Goal: Task Accomplishment & Management: Use online tool/utility

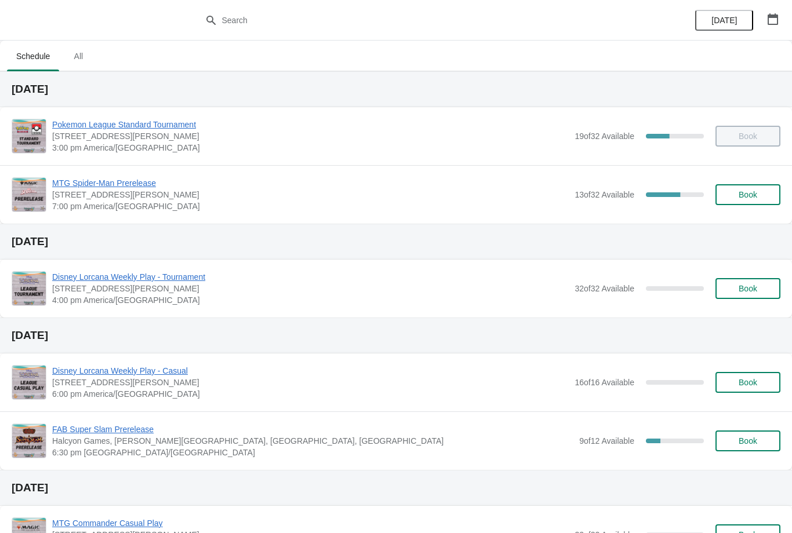
click at [117, 180] on span "MTG Spider-Man Prerelease" at bounding box center [310, 183] width 517 height 12
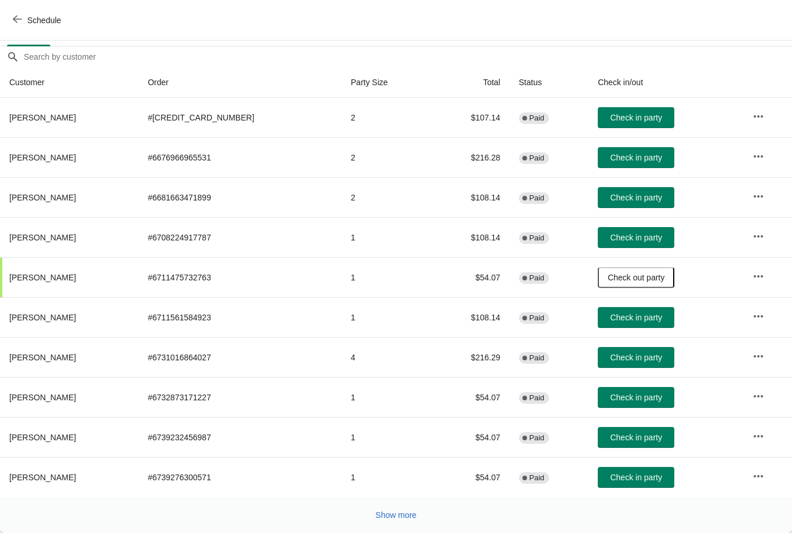
scroll to position [95, 0]
click at [401, 516] on span "Show more" at bounding box center [396, 515] width 41 height 9
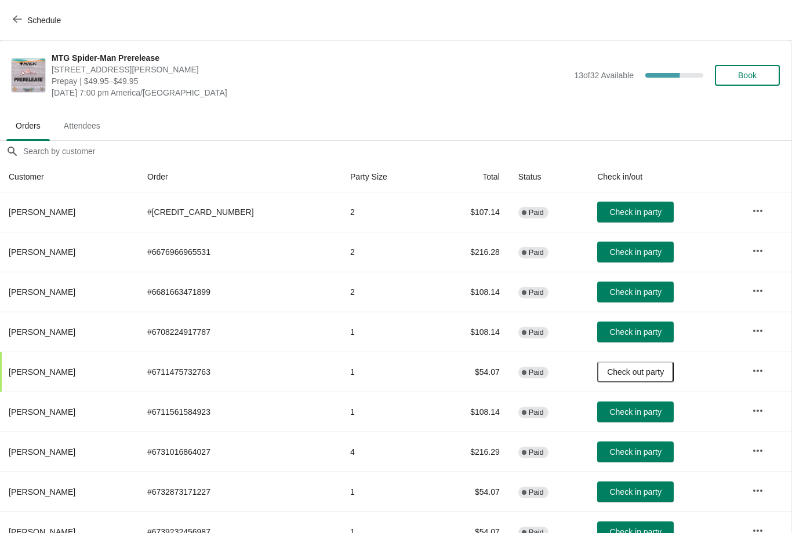
scroll to position [0, 1]
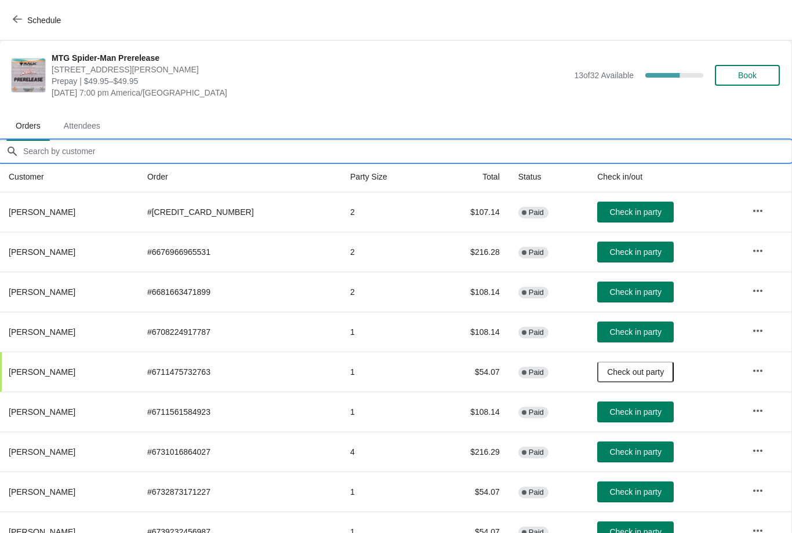
click at [108, 152] on input "Orders filter search" at bounding box center [407, 151] width 769 height 21
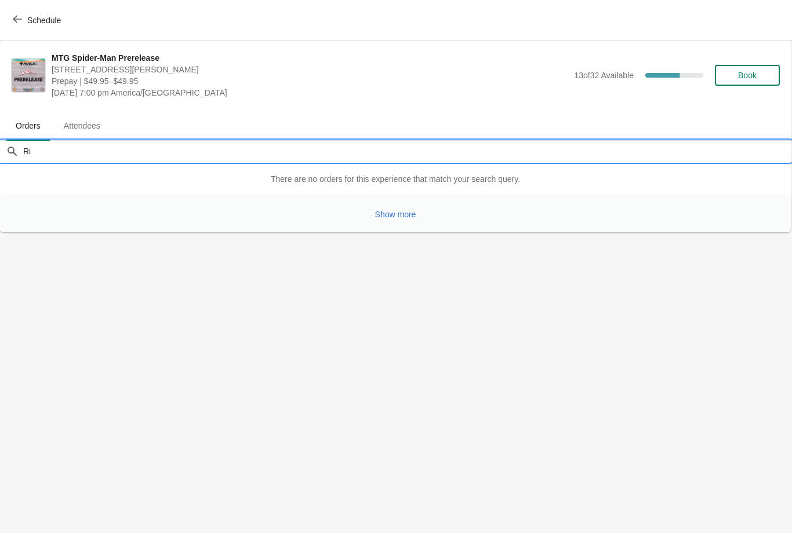
type input "R"
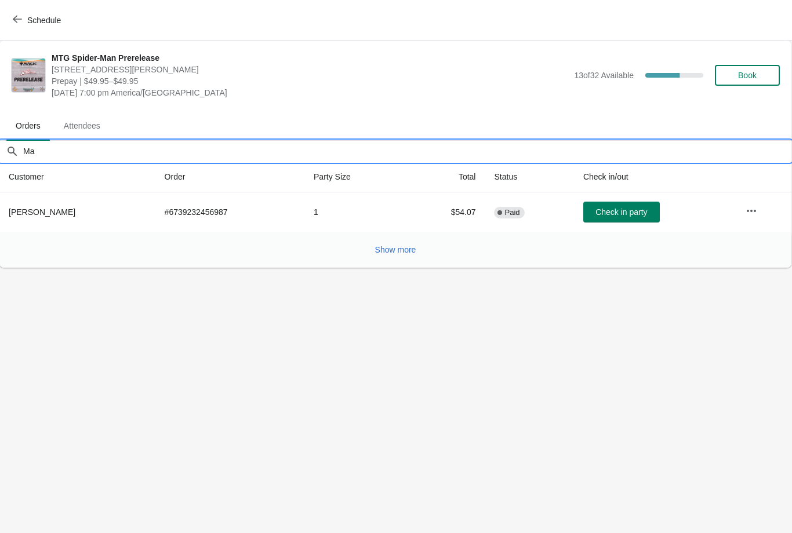
type input "M"
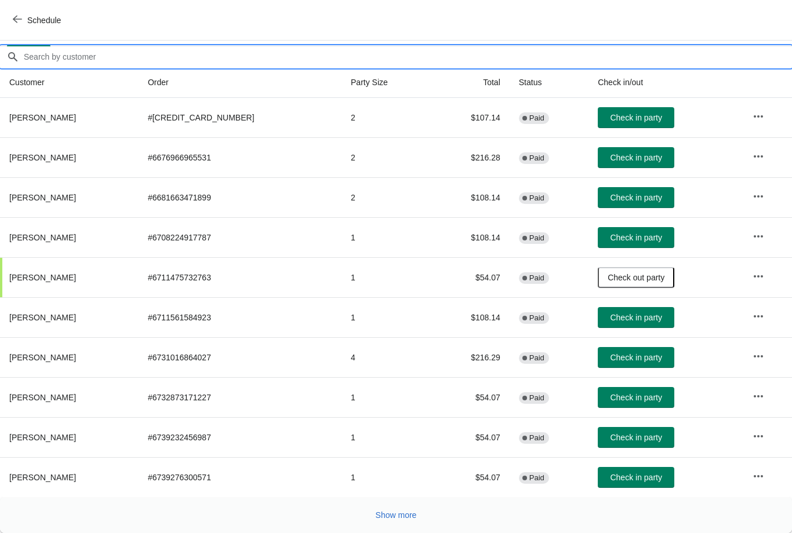
scroll to position [95, 0]
click at [361, 169] on td "2" at bounding box center [386, 157] width 90 height 40
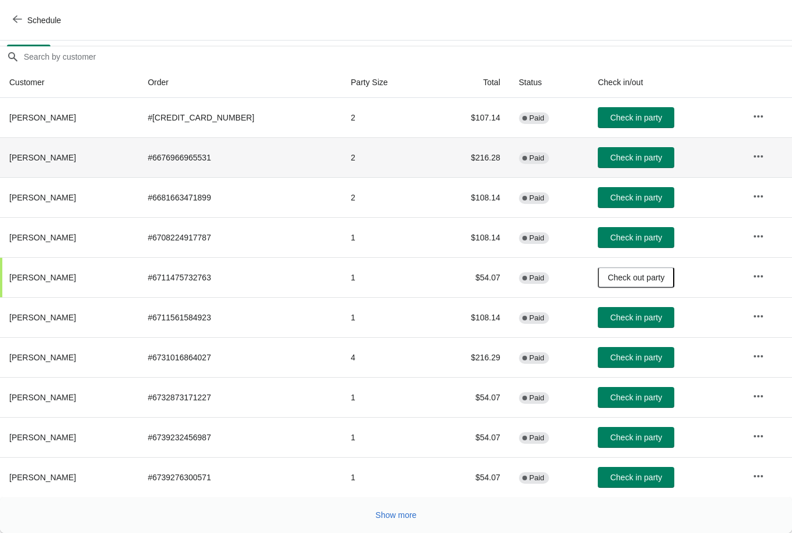
click at [622, 441] on span "Check in party" at bounding box center [636, 437] width 52 height 9
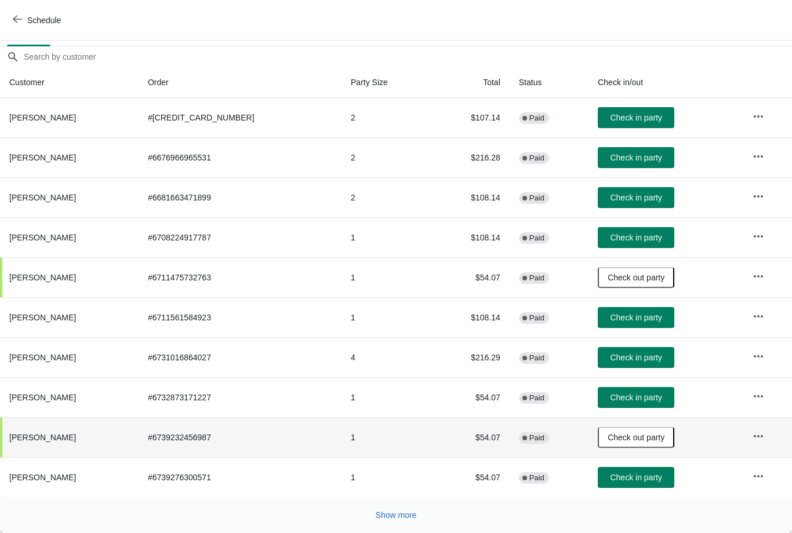
click at [409, 513] on span "Show more" at bounding box center [396, 515] width 41 height 9
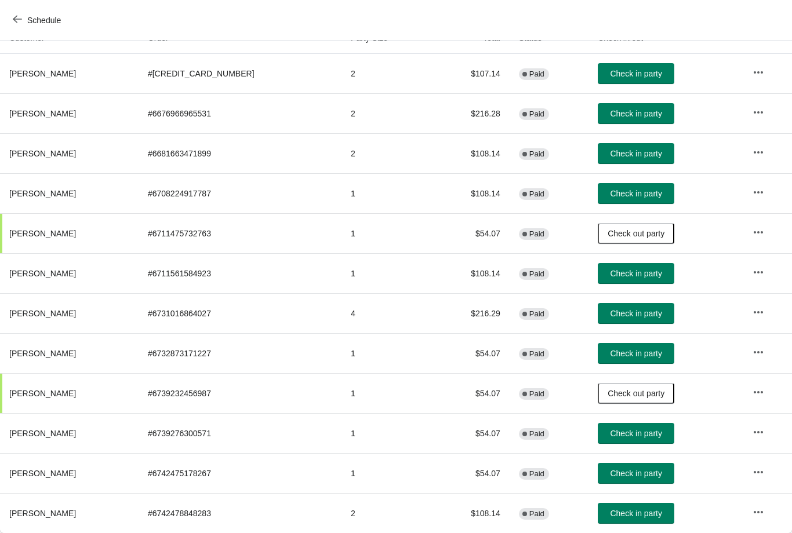
scroll to position [139, 0]
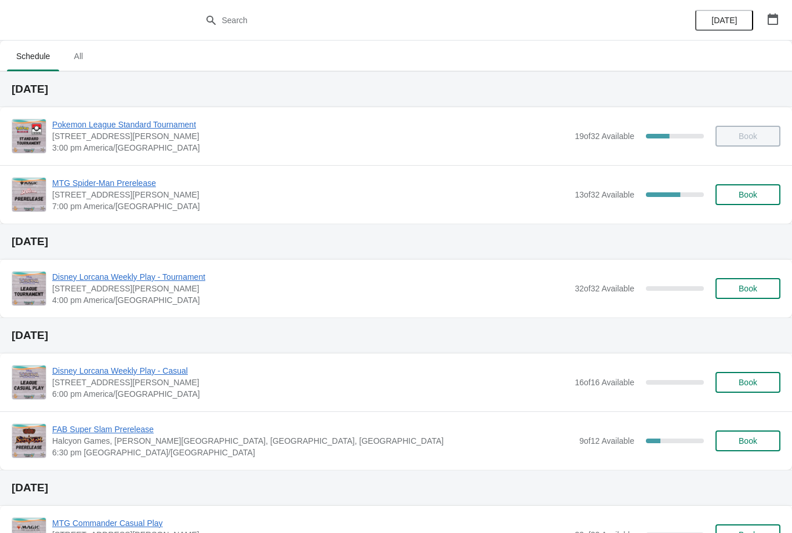
click at [776, 21] on icon "button" at bounding box center [773, 19] width 12 height 12
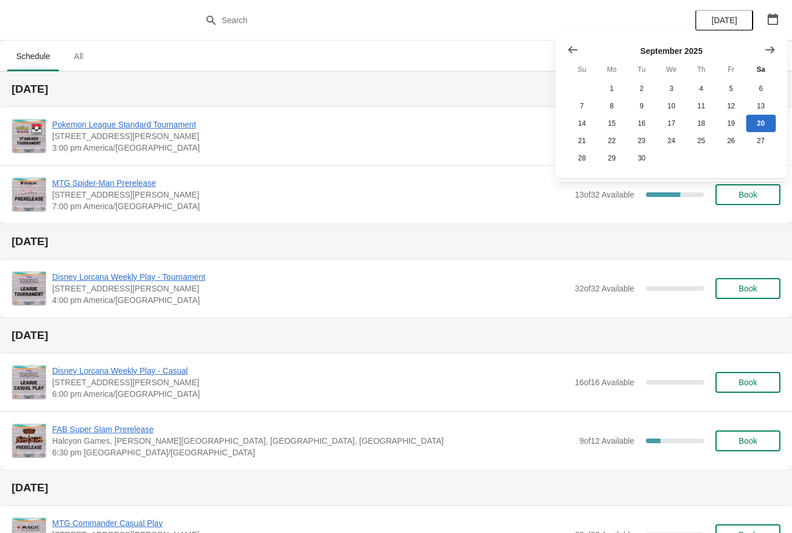
click at [772, 44] on icon "Show next month, October 2025" at bounding box center [770, 50] width 12 height 12
click at [770, 55] on icon "Show next month, November 2025" at bounding box center [770, 50] width 12 height 12
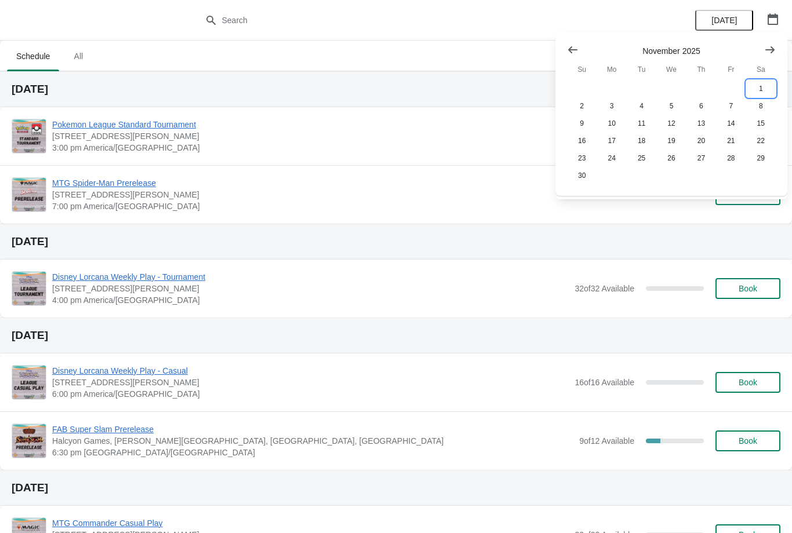
click at [756, 89] on button "1" at bounding box center [761, 88] width 30 height 17
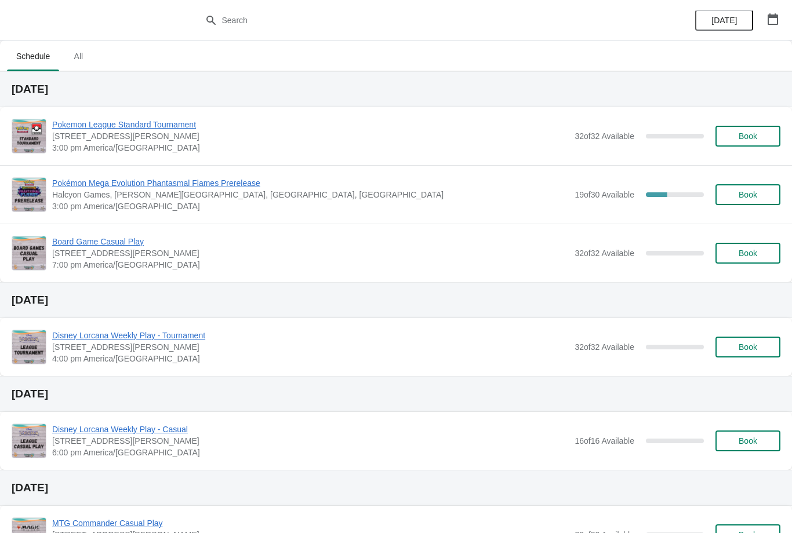
click at [181, 181] on span "Pokémon Mega Evolution Phantasmal Flames Prerelease" at bounding box center [310, 183] width 517 height 12
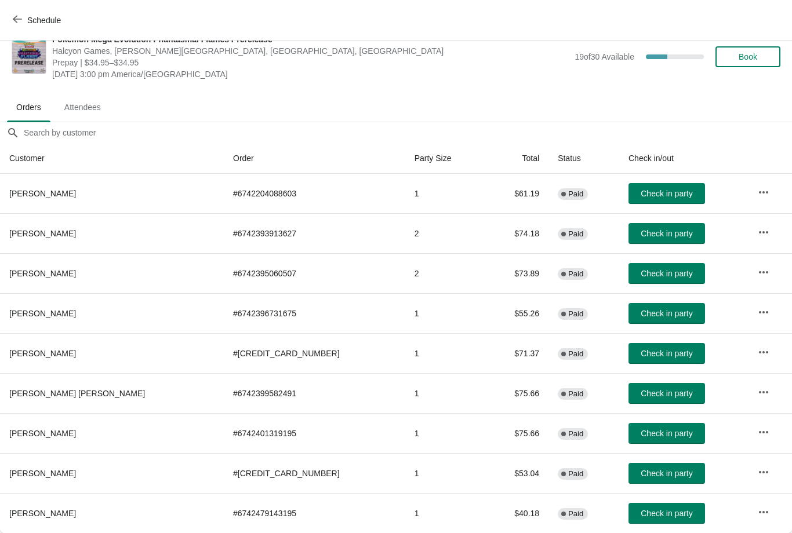
scroll to position [19, 0]
click at [30, 18] on span "Schedule" at bounding box center [44, 20] width 34 height 9
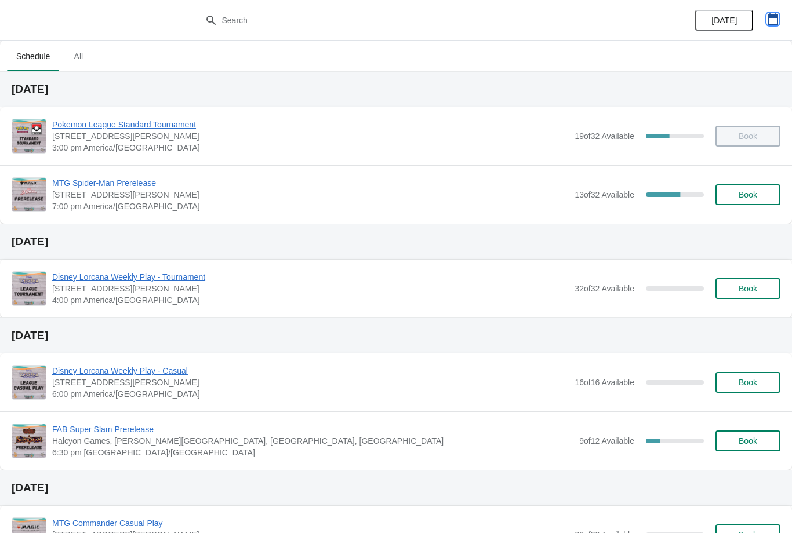
click at [775, 14] on icon "button" at bounding box center [773, 19] width 10 height 12
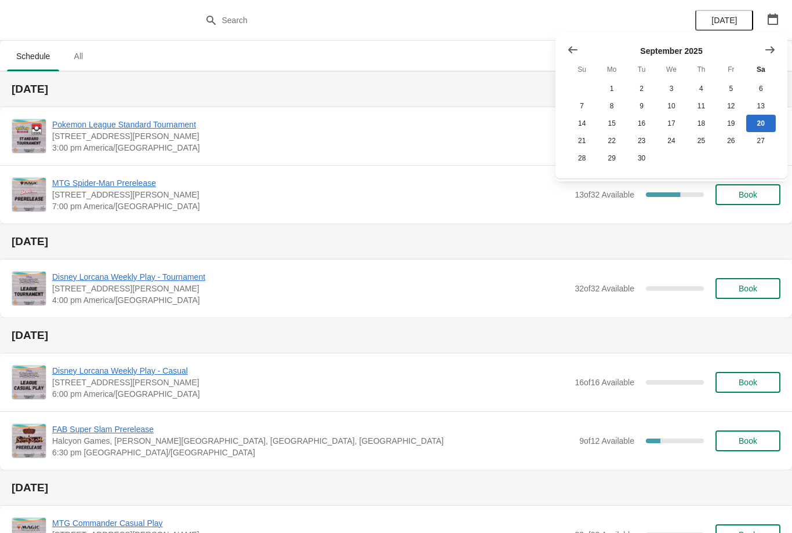
click at [774, 52] on icon "Show next month, October 2025" at bounding box center [770, 50] width 12 height 12
click at [779, 56] on button "Show next month, November 2025" at bounding box center [769, 49] width 21 height 21
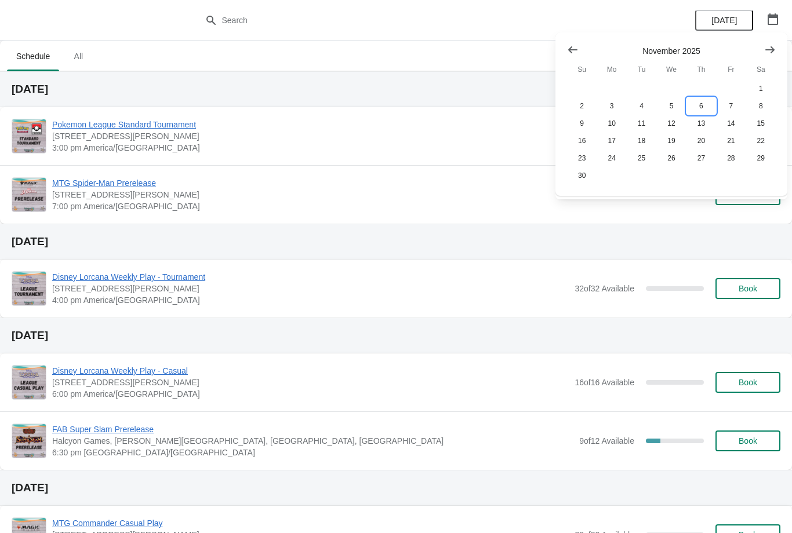
click at [697, 108] on button "6" at bounding box center [701, 105] width 30 height 17
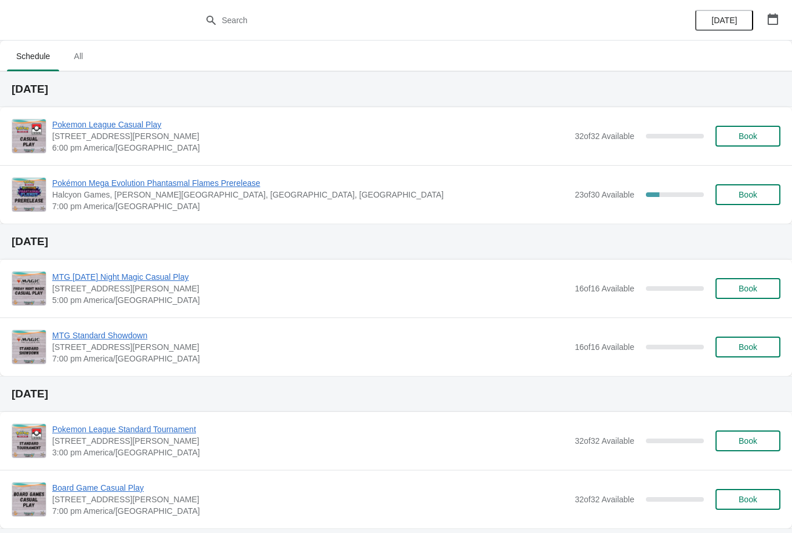
click at [207, 184] on span "Pokémon Mega Evolution Phantasmal Flames Prerelease" at bounding box center [310, 183] width 517 height 12
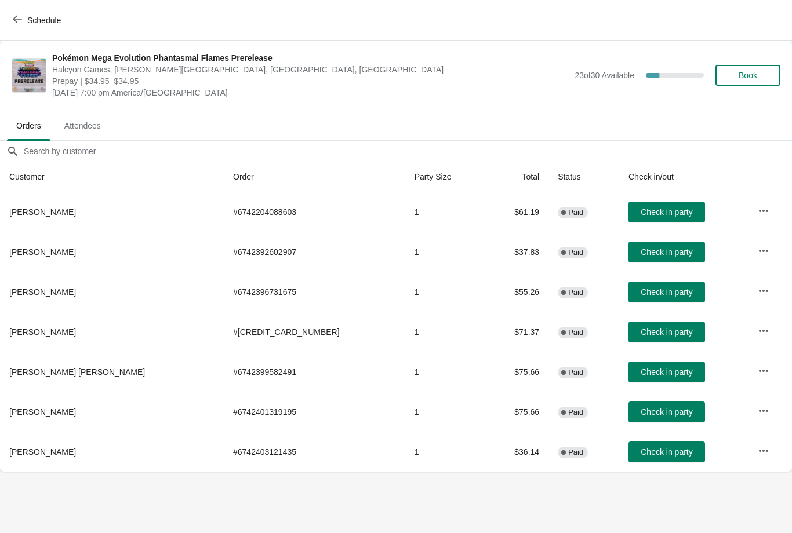
click at [9, 21] on button "Schedule" at bounding box center [38, 20] width 64 height 21
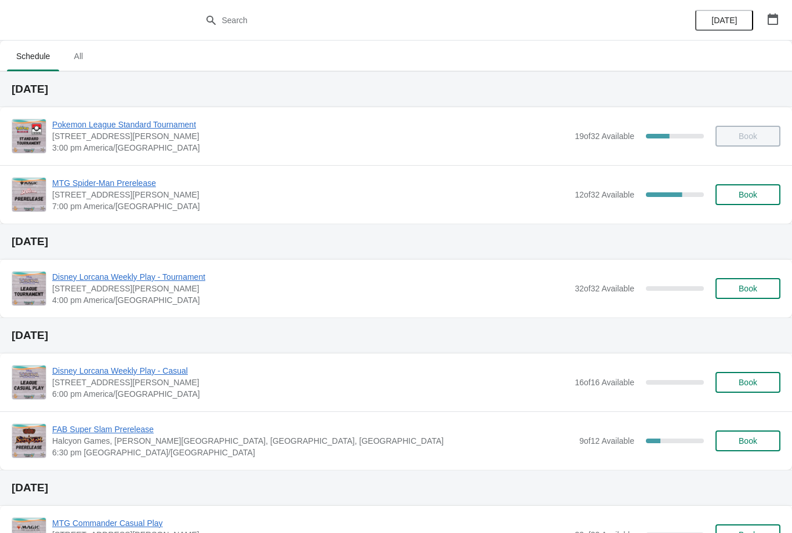
click at [780, 189] on button "Book" at bounding box center [747, 194] width 65 height 21
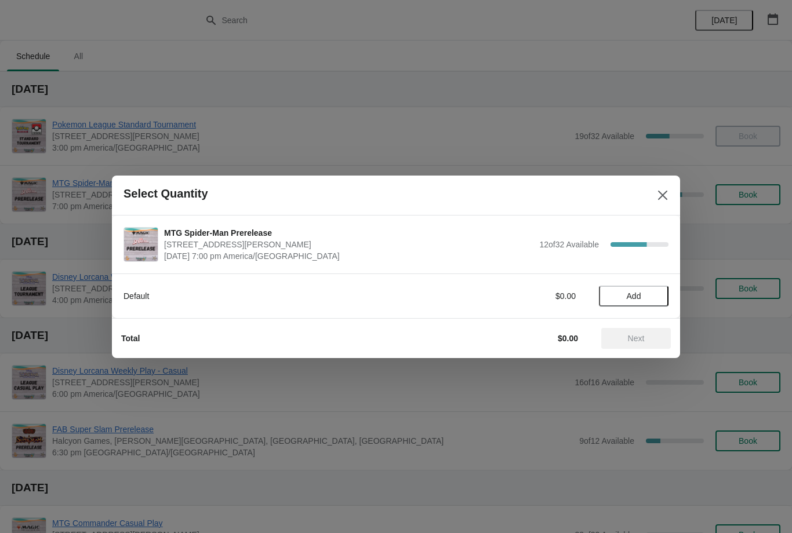
click at [646, 287] on button "Add" at bounding box center [634, 296] width 70 height 21
click at [640, 337] on span "Next" at bounding box center [636, 338] width 17 height 9
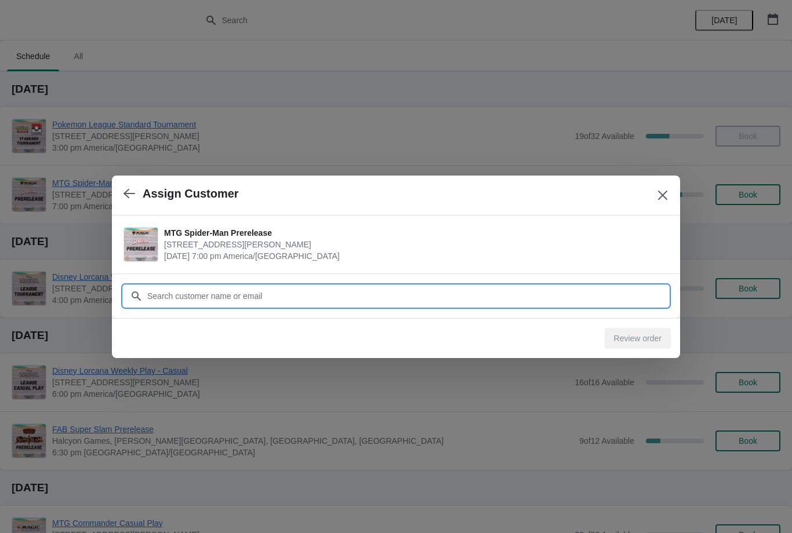
click at [597, 300] on input "Customer" at bounding box center [408, 296] width 522 height 21
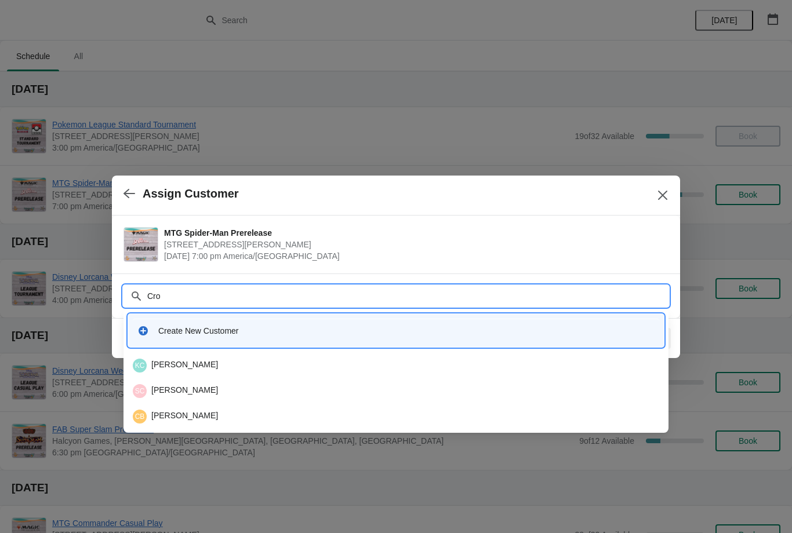
type input "Crol"
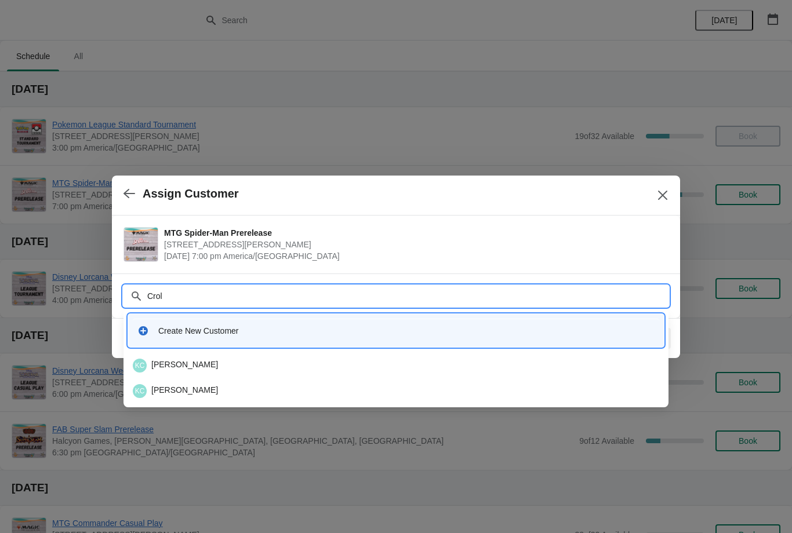
click at [232, 361] on div "KC Kyle Croley" at bounding box center [396, 366] width 526 height 14
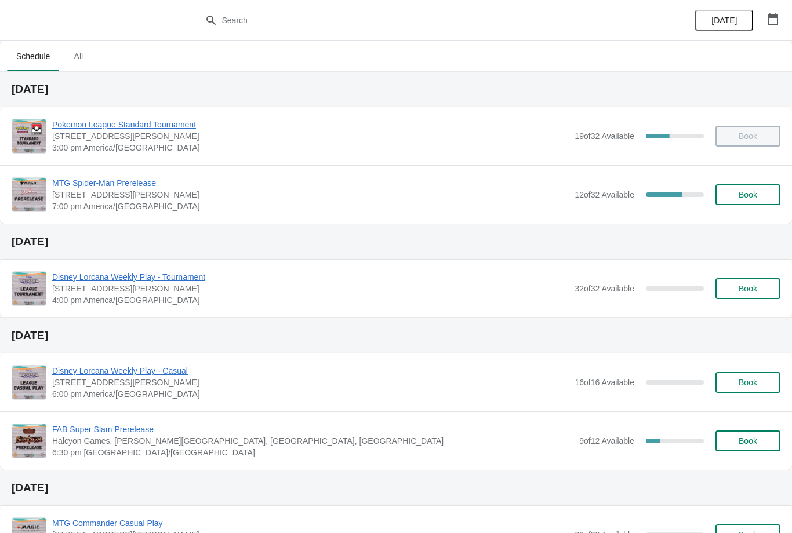
click at [146, 179] on span "MTG Spider-Man Prerelease" at bounding box center [310, 183] width 517 height 12
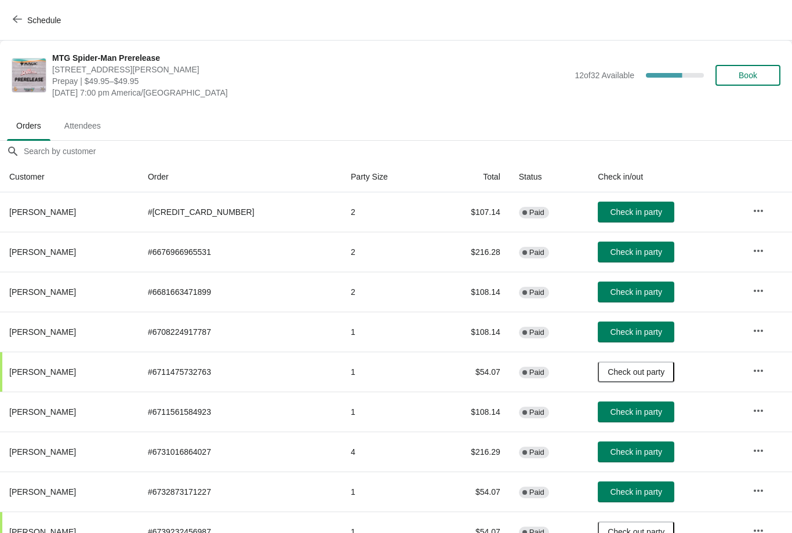
click at [631, 293] on span "Check in party" at bounding box center [636, 292] width 52 height 9
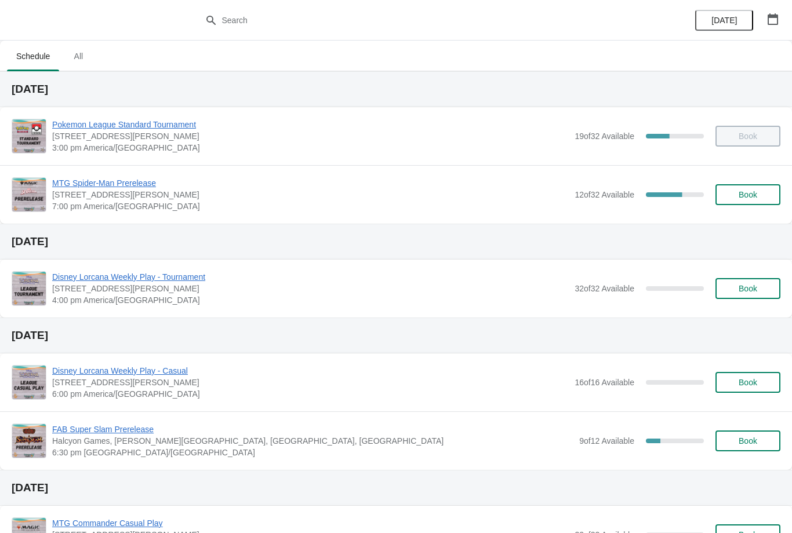
click at [139, 186] on span "MTG Spider-Man Prerelease" at bounding box center [310, 183] width 517 height 12
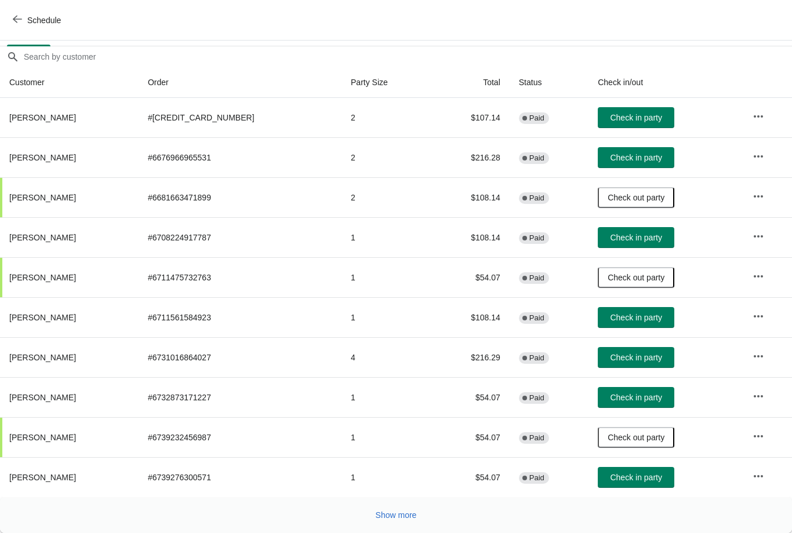
scroll to position [95, 0]
click at [625, 356] on span "Check in party" at bounding box center [636, 357] width 52 height 9
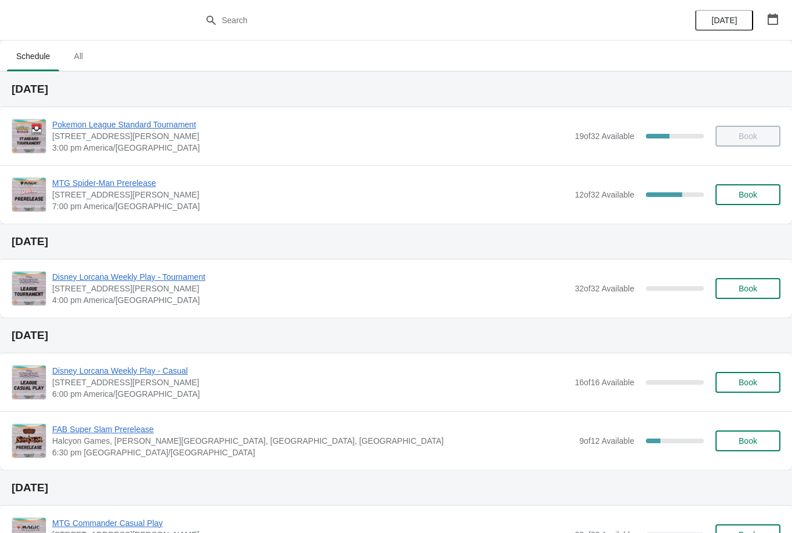
click at [141, 173] on div "MTG Spider-Man Prerelease 2040 Louetta Rd Ste I Spring, TX 77388 7:00 pm Americ…" at bounding box center [396, 194] width 792 height 59
click at [130, 186] on span "MTG Spider-Man Prerelease" at bounding box center [310, 183] width 517 height 12
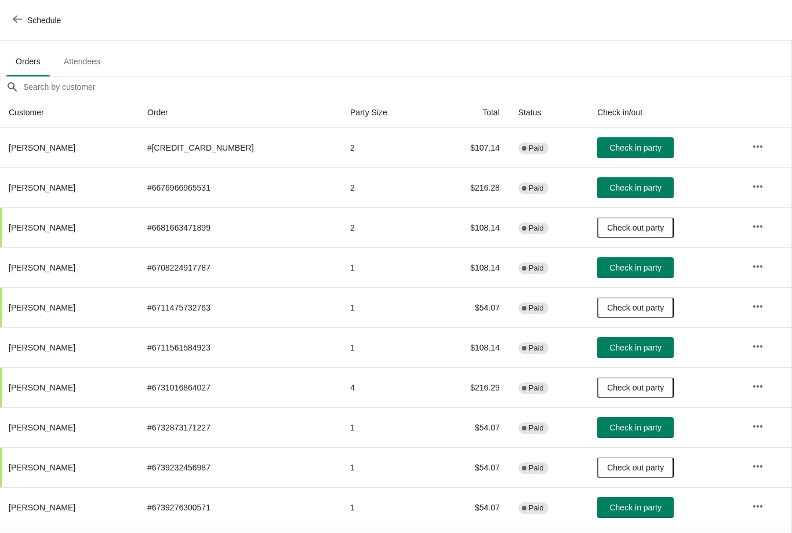
scroll to position [65, 1]
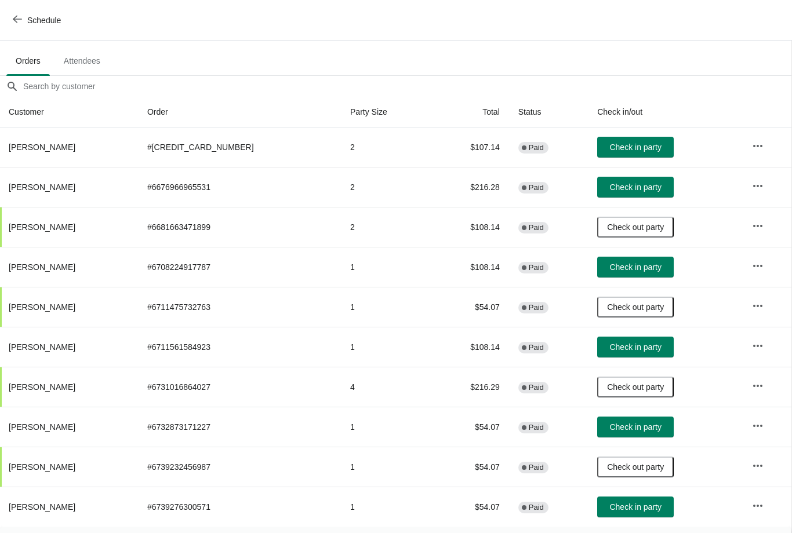
click at [619, 272] on button "Check in party" at bounding box center [635, 267] width 77 height 21
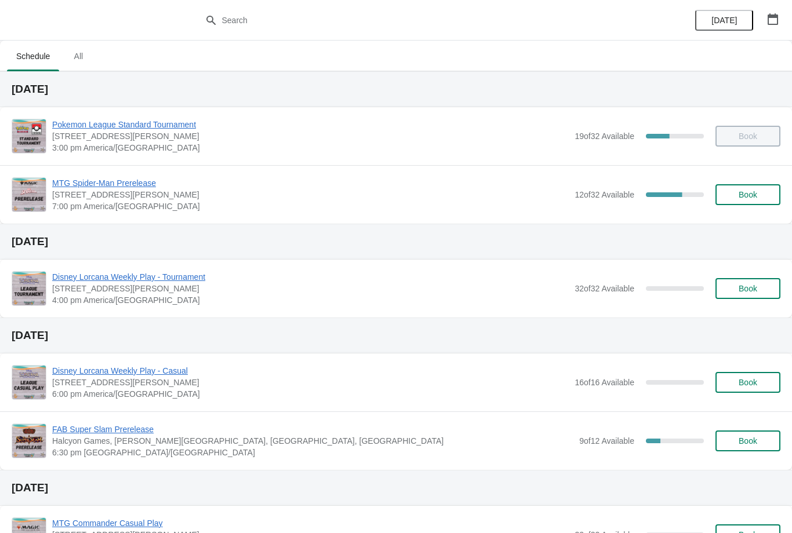
click at [775, 16] on icon "button" at bounding box center [773, 19] width 10 height 12
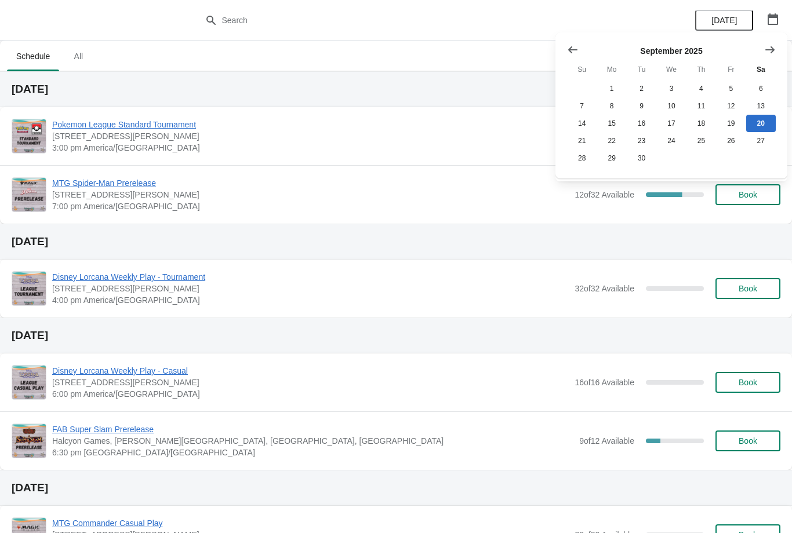
click at [765, 50] on icon "Show next month, October 2025" at bounding box center [770, 50] width 12 height 12
click at [767, 49] on icon "Show next month, November 2025" at bounding box center [769, 49] width 9 height 7
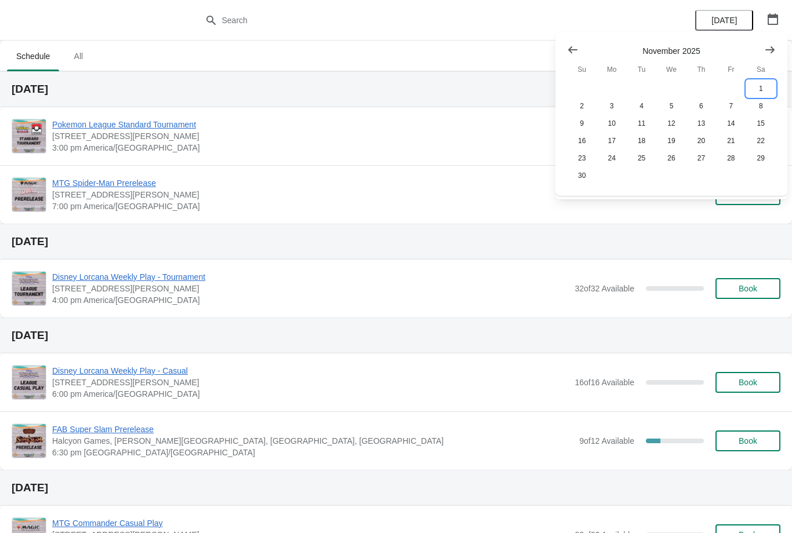
click at [758, 88] on button "1" at bounding box center [761, 88] width 30 height 17
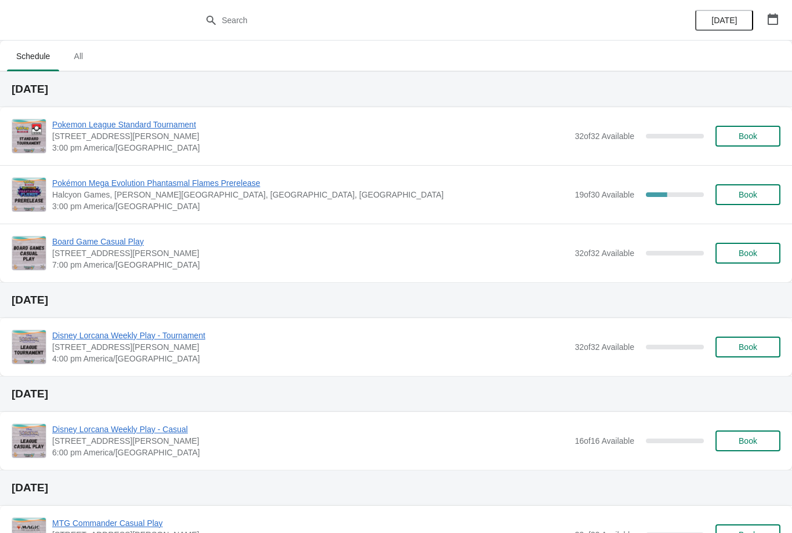
click at [750, 202] on button "Book" at bounding box center [747, 194] width 65 height 21
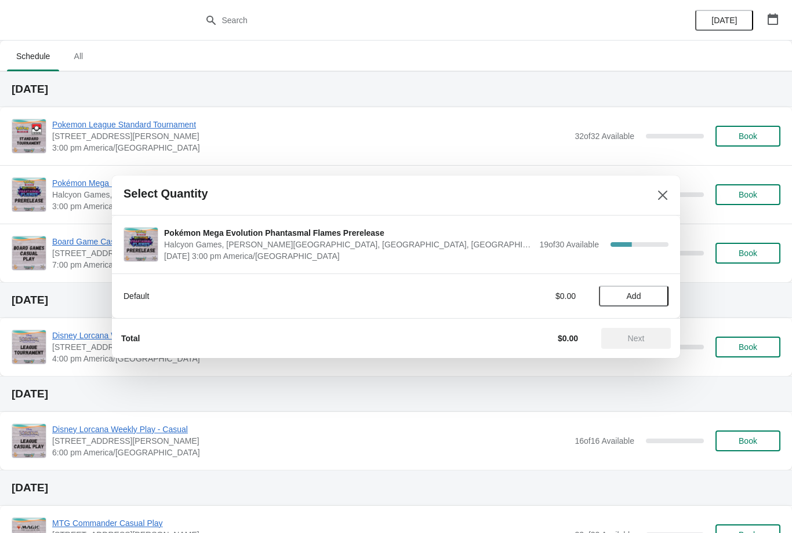
click at [650, 293] on span "Add" at bounding box center [633, 296] width 49 height 9
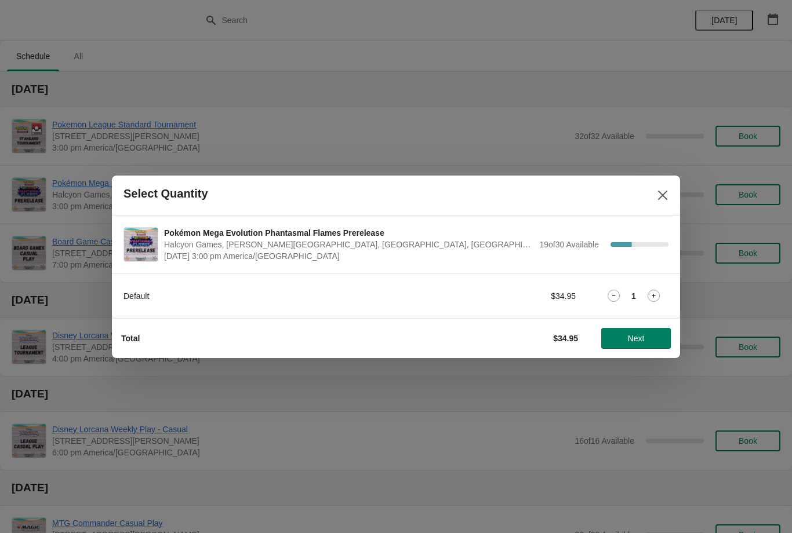
click at [635, 344] on button "Next" at bounding box center [636, 338] width 70 height 21
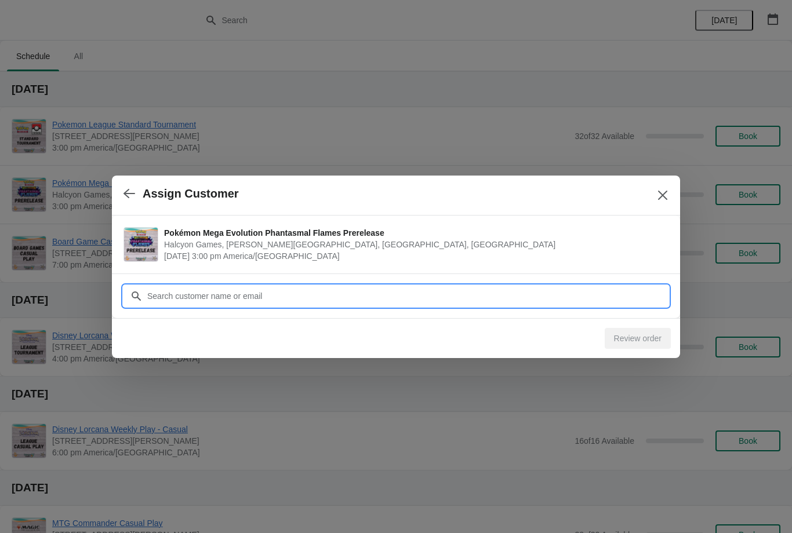
click at [586, 301] on input "Customer" at bounding box center [408, 296] width 522 height 21
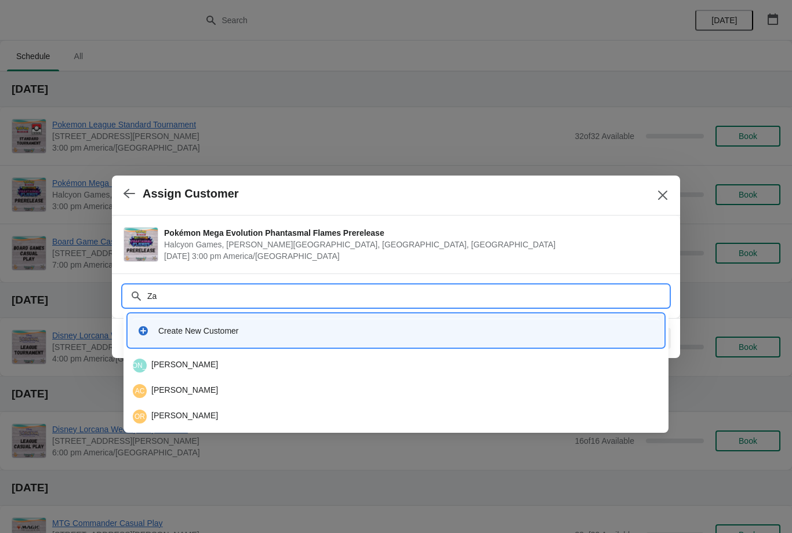
type input "Zac"
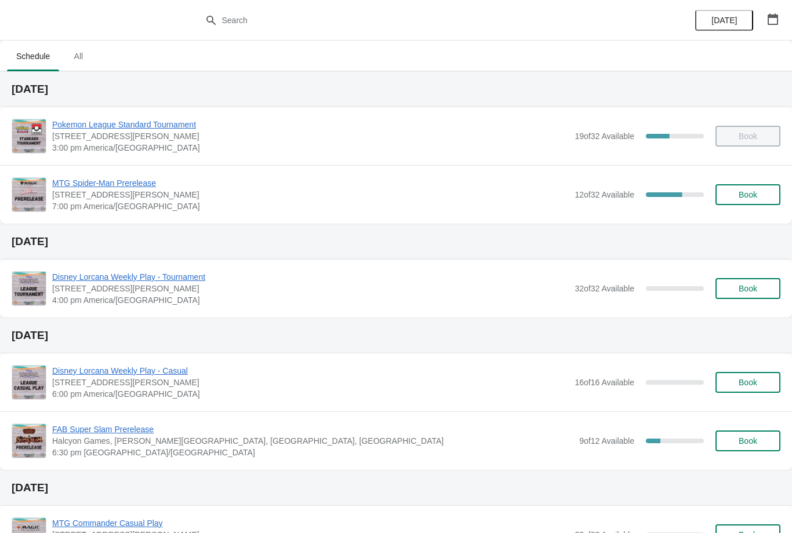
click at [112, 181] on span "MTG Spider-Man Prerelease" at bounding box center [310, 183] width 517 height 12
click at [81, 178] on span "MTG Spider-Man Prerelease" at bounding box center [310, 183] width 517 height 12
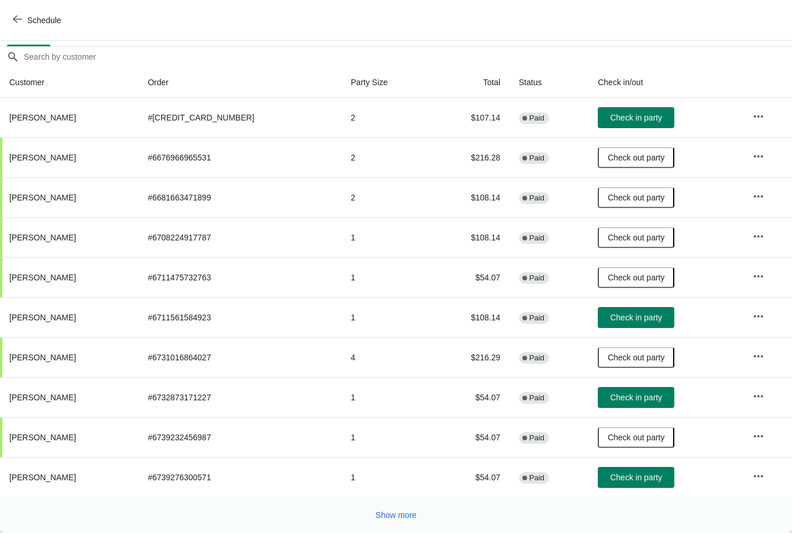
scroll to position [95, 0]
click at [624, 398] on span "Check in party" at bounding box center [636, 397] width 52 height 9
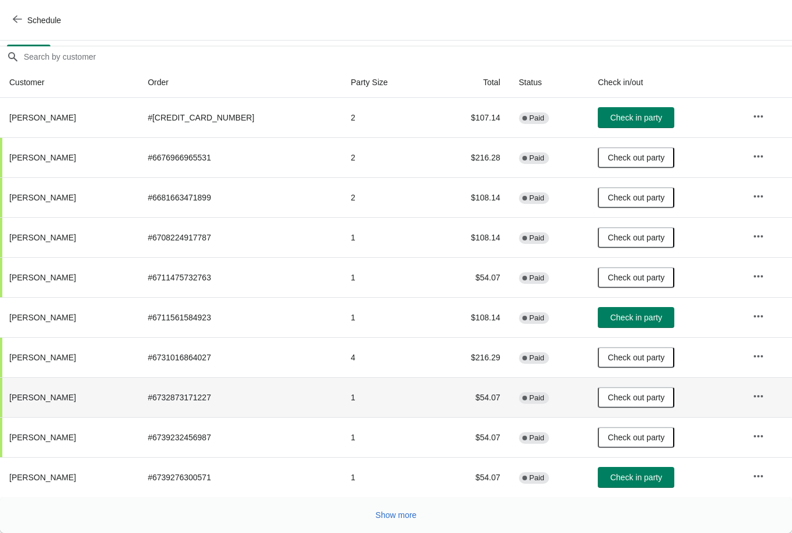
click at [412, 505] on button "Show more" at bounding box center [396, 515] width 50 height 21
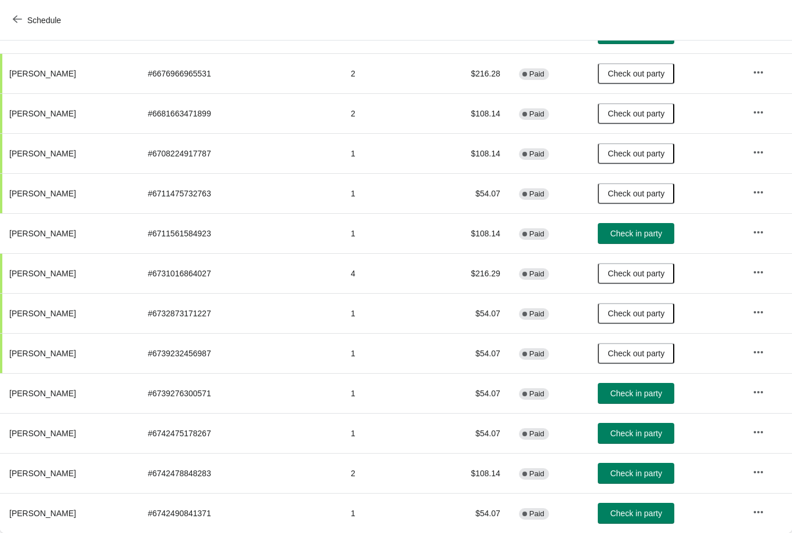
scroll to position [179, 0]
click at [629, 475] on span "Check in party" at bounding box center [636, 473] width 52 height 9
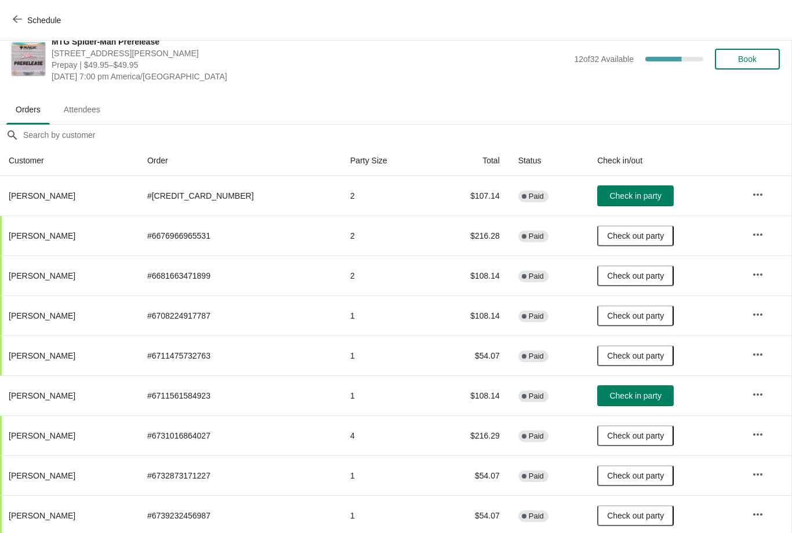
scroll to position [16, 1]
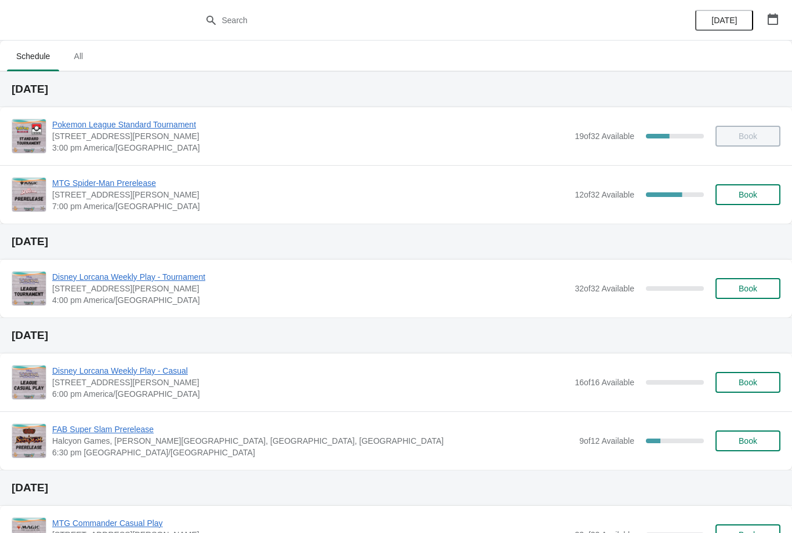
click at [104, 201] on span "7:00 pm America/[GEOGRAPHIC_DATA]" at bounding box center [310, 207] width 517 height 12
click at [79, 184] on span "MTG Spider-Man Prerelease" at bounding box center [310, 183] width 517 height 12
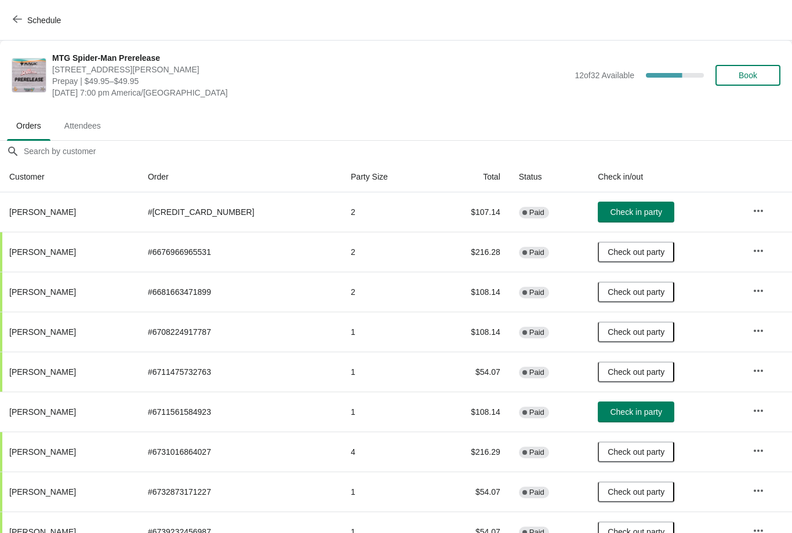
click at [615, 222] on button "Check in party" at bounding box center [636, 212] width 77 height 21
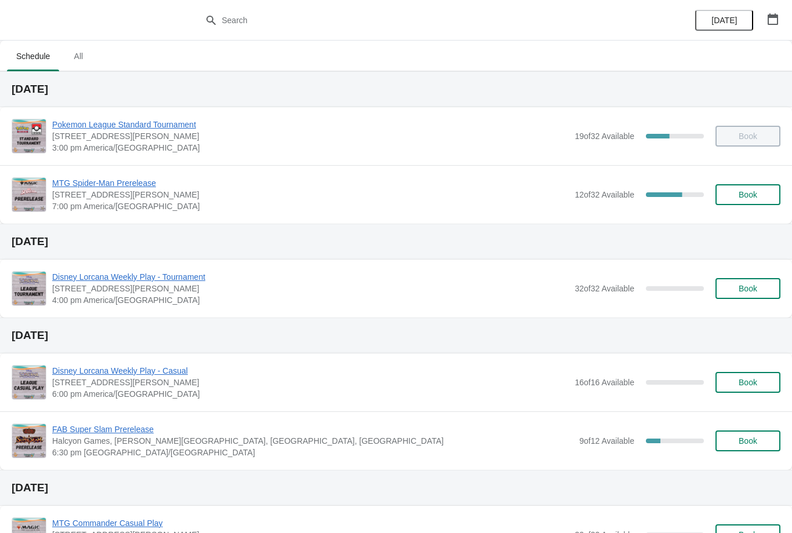
click at [126, 179] on span "MTG Spider-Man Prerelease" at bounding box center [310, 183] width 517 height 12
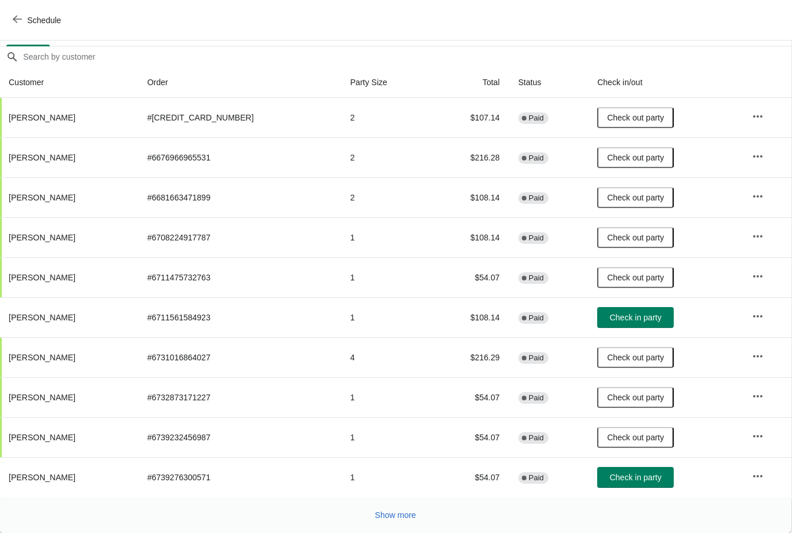
scroll to position [95, 1]
click at [389, 518] on span "Show more" at bounding box center [395, 515] width 41 height 9
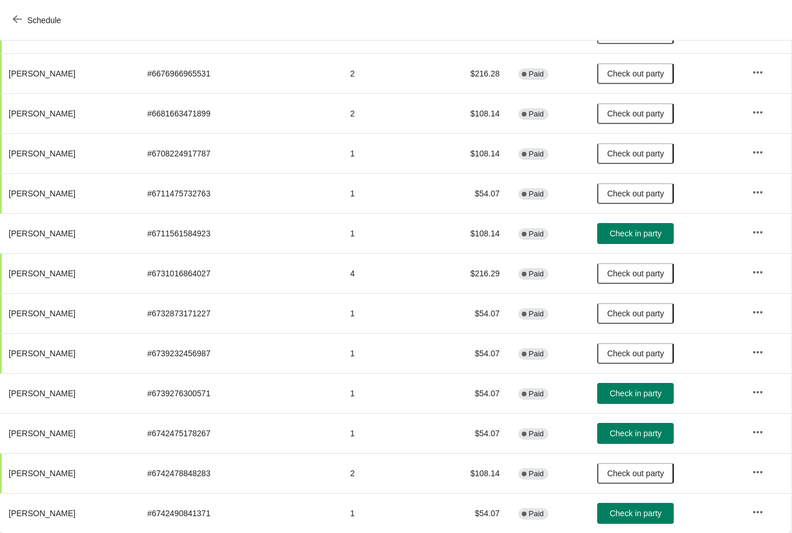
scroll to position [179, 1]
click at [601, 424] on button "Check in party" at bounding box center [635, 433] width 77 height 21
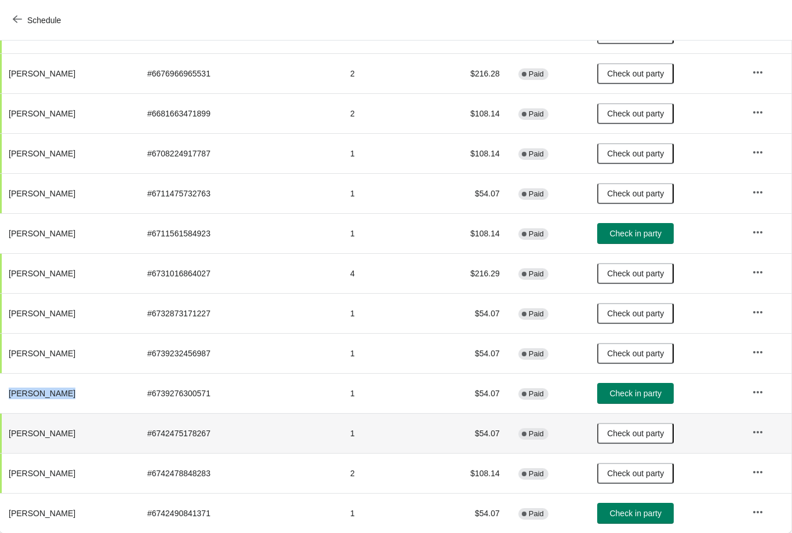
click at [117, 406] on th "Brian Ramirez" at bounding box center [68, 393] width 139 height 40
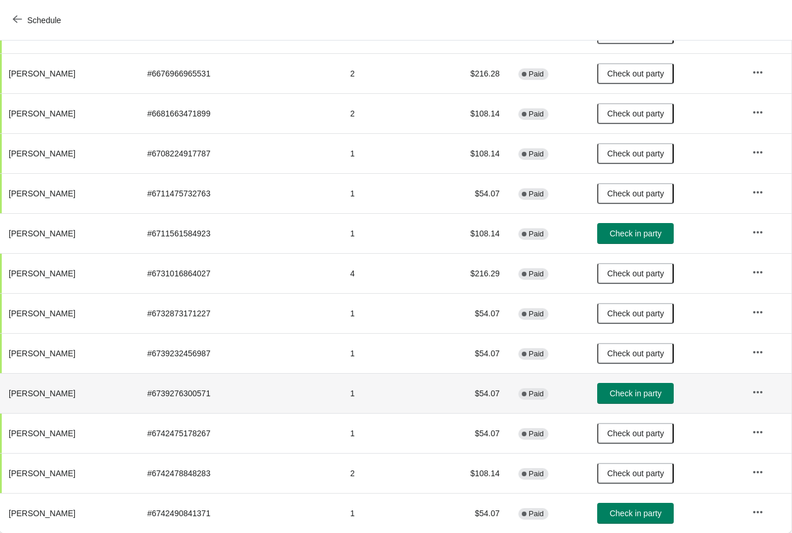
click at [615, 393] on span "Check in party" at bounding box center [635, 393] width 52 height 9
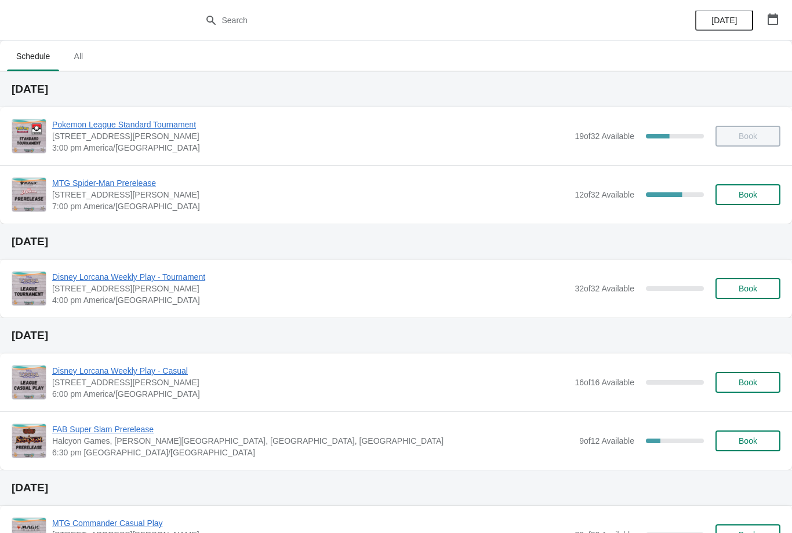
click at [741, 180] on div "MTG Spider-Man Prerelease [STREET_ADDRESS][PERSON_NAME] 7:00 pm America/[GEOGRA…" at bounding box center [416, 194] width 728 height 35
click at [789, 177] on div "MTG Spider-Man Prerelease [STREET_ADDRESS][PERSON_NAME] 7:00 pm America/[GEOGRA…" at bounding box center [396, 194] width 792 height 59
click at [772, 187] on button "Book" at bounding box center [747, 194] width 65 height 21
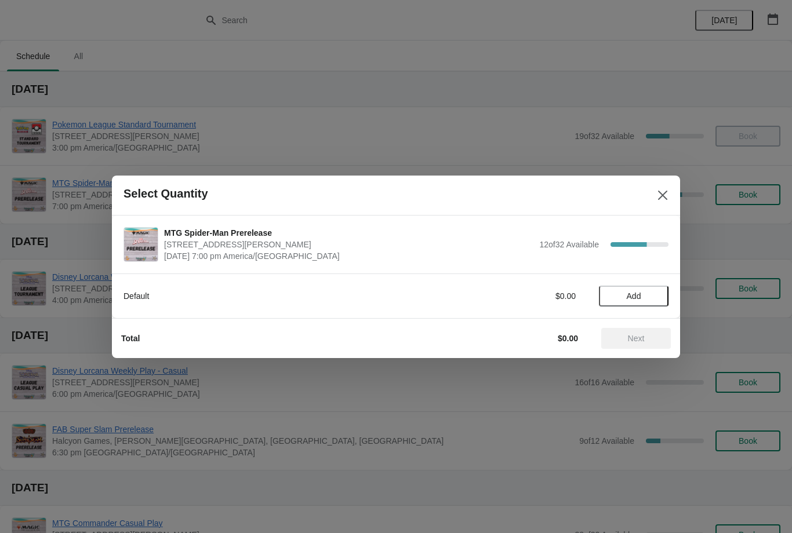
click at [639, 297] on span "Add" at bounding box center [634, 296] width 14 height 9
click at [658, 293] on icon at bounding box center [654, 296] width 12 height 12
click at [641, 338] on span "Next" at bounding box center [636, 338] width 17 height 9
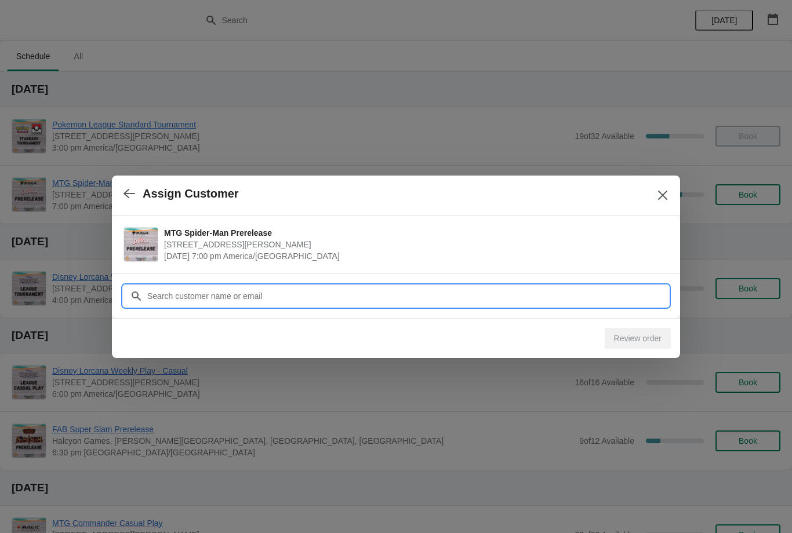
click at [569, 297] on input "Customer" at bounding box center [408, 296] width 522 height 21
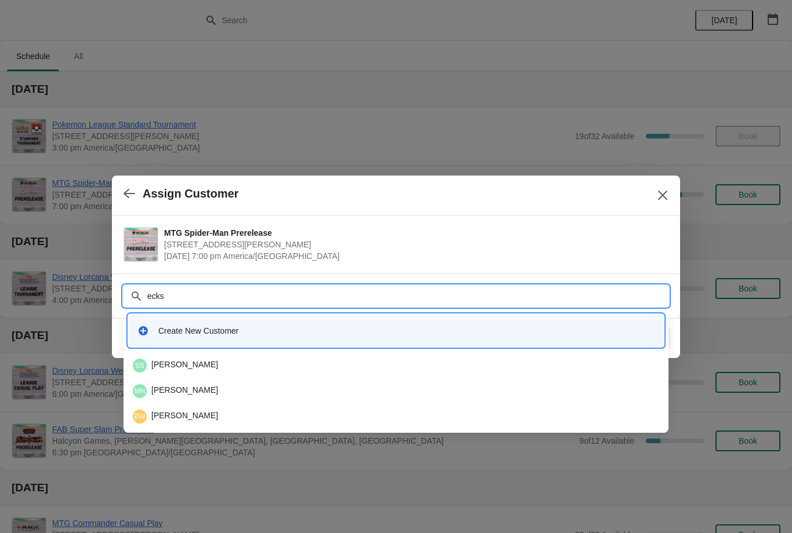
type input "eckst"
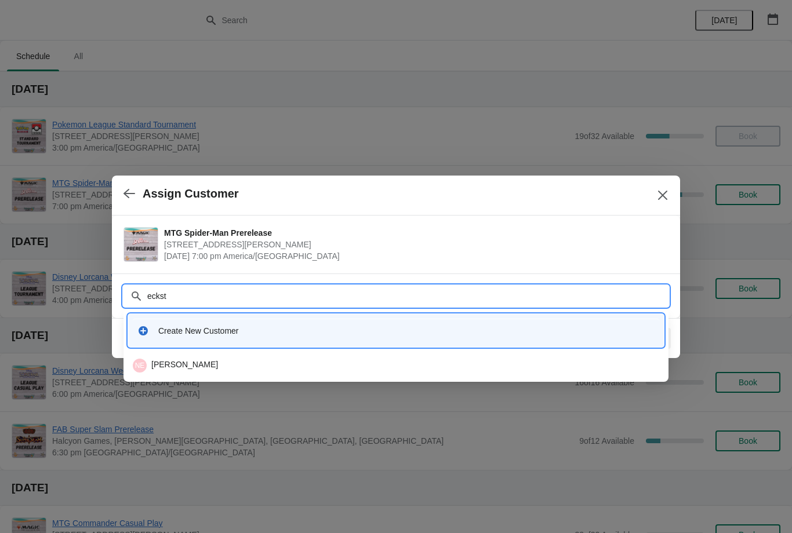
click at [464, 365] on div "NE [PERSON_NAME]" at bounding box center [396, 366] width 526 height 14
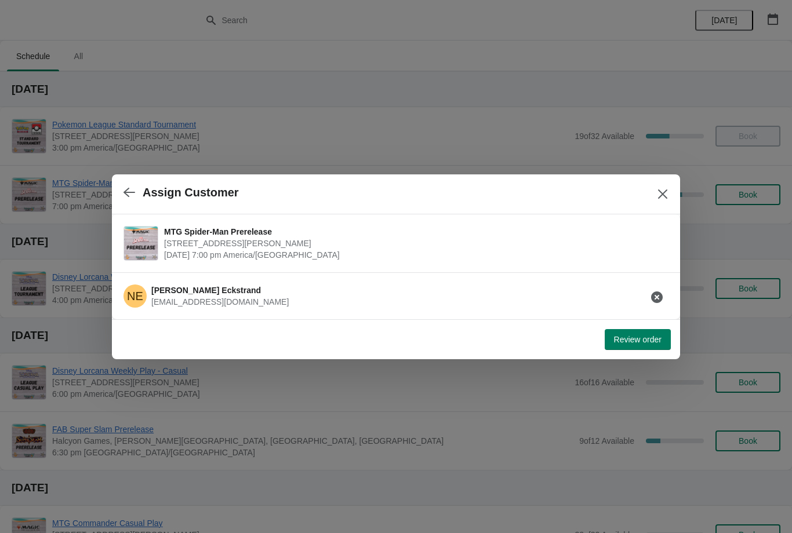
click at [665, 190] on icon "Close" at bounding box center [663, 194] width 12 height 12
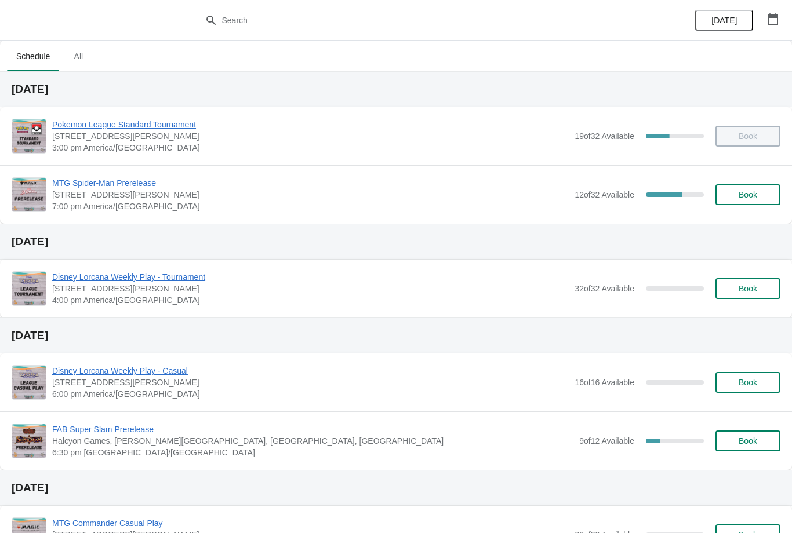
click at [111, 187] on span "MTG Spider-Man Prerelease" at bounding box center [310, 183] width 517 height 12
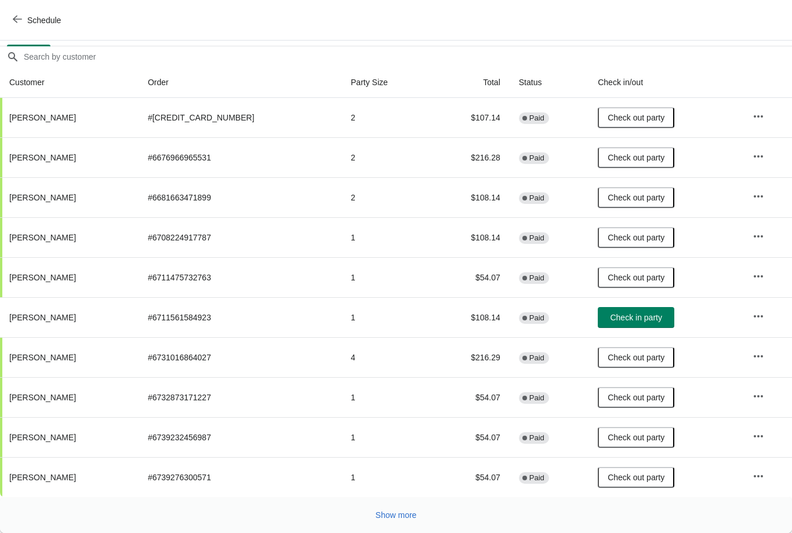
scroll to position [95, 0]
click at [410, 513] on span "Show more" at bounding box center [396, 515] width 41 height 9
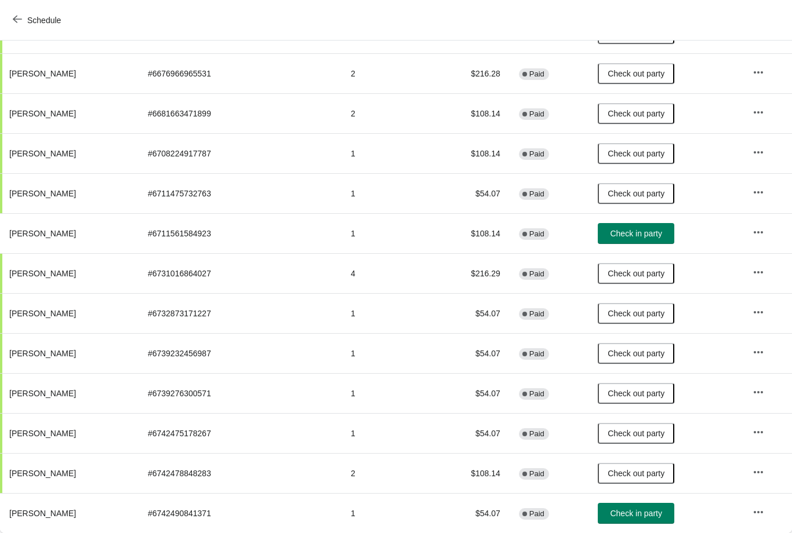
scroll to position [179, 0]
click at [624, 522] on button "Check in party" at bounding box center [636, 513] width 77 height 21
